Goal: Check status

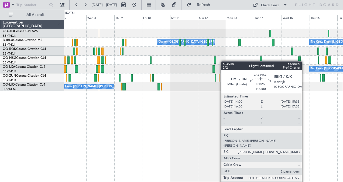
click at [192, 60] on div at bounding box center [203, 60] width 279 height 9
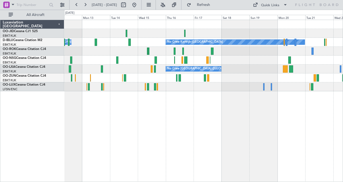
click at [219, 29] on div "No Crew" at bounding box center [203, 33] width 279 height 9
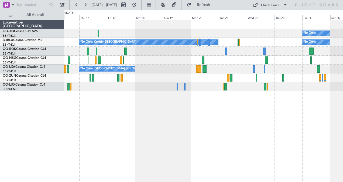
click at [243, 46] on div "No Crew No Crew Kortrijk-[GEOGRAPHIC_DATA] No Crew No Crew [GEOGRAPHIC_DATA] (B…" at bounding box center [203, 55] width 279 height 71
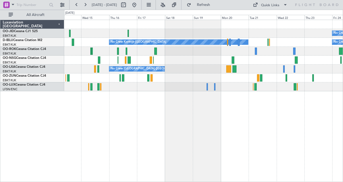
click at [215, 45] on div "No Crew No Crew Kortrijk-[GEOGRAPHIC_DATA] No Crew Owner [GEOGRAPHIC_DATA]-[GEO…" at bounding box center [203, 55] width 279 height 71
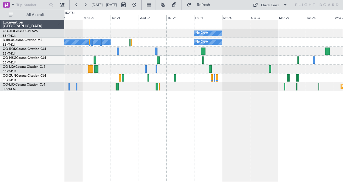
click at [134, 108] on div "No Crew No Crew Kortrijk-[GEOGRAPHIC_DATA] No Crew No Crew [GEOGRAPHIC_DATA] (B…" at bounding box center [203, 101] width 279 height 163
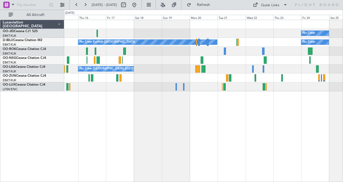
click at [231, 117] on div "No Crew No Crew Kortrijk-[GEOGRAPHIC_DATA] No Crew No Crew [GEOGRAPHIC_DATA] (B…" at bounding box center [203, 101] width 279 height 163
click at [275, 127] on div "No Crew No Crew Kortrijk-[GEOGRAPHIC_DATA] No Crew No Crew [GEOGRAPHIC_DATA] (B…" at bounding box center [203, 101] width 279 height 163
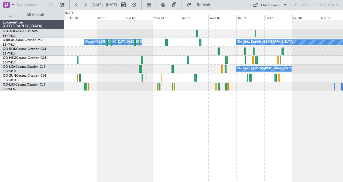
click at [128, 59] on div "No Crew Kortrijk-[GEOGRAPHIC_DATA] Owner [GEOGRAPHIC_DATA]-[GEOGRAPHIC_DATA] No…" at bounding box center [203, 55] width 279 height 71
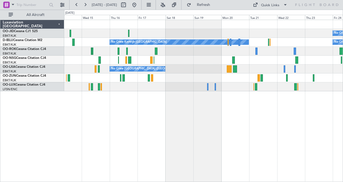
click at [187, 30] on div "No Crew" at bounding box center [203, 33] width 279 height 9
